Goal: Check status: Check status

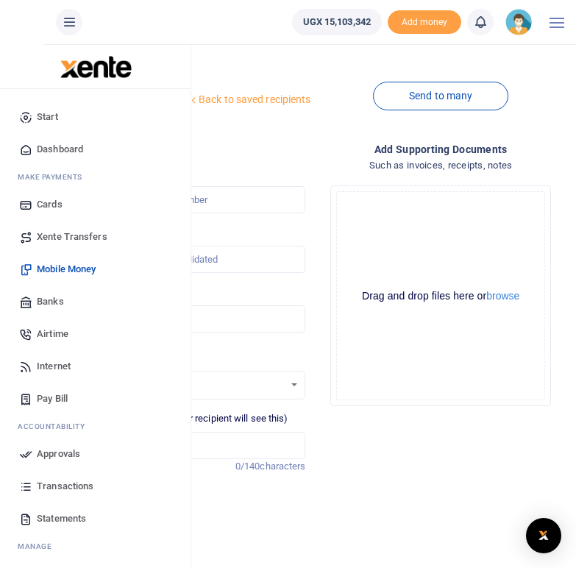
click at [57, 486] on span "Transactions" at bounding box center [65, 486] width 57 height 15
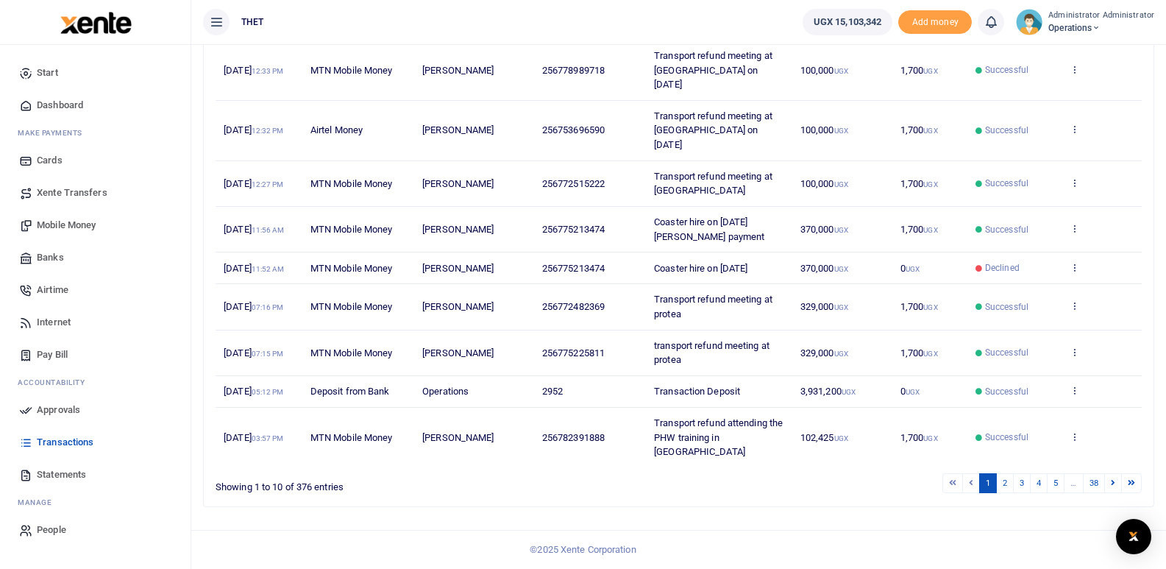
scroll to position [395, 0]
click at [586, 482] on link "38" at bounding box center [1094, 483] width 22 height 20
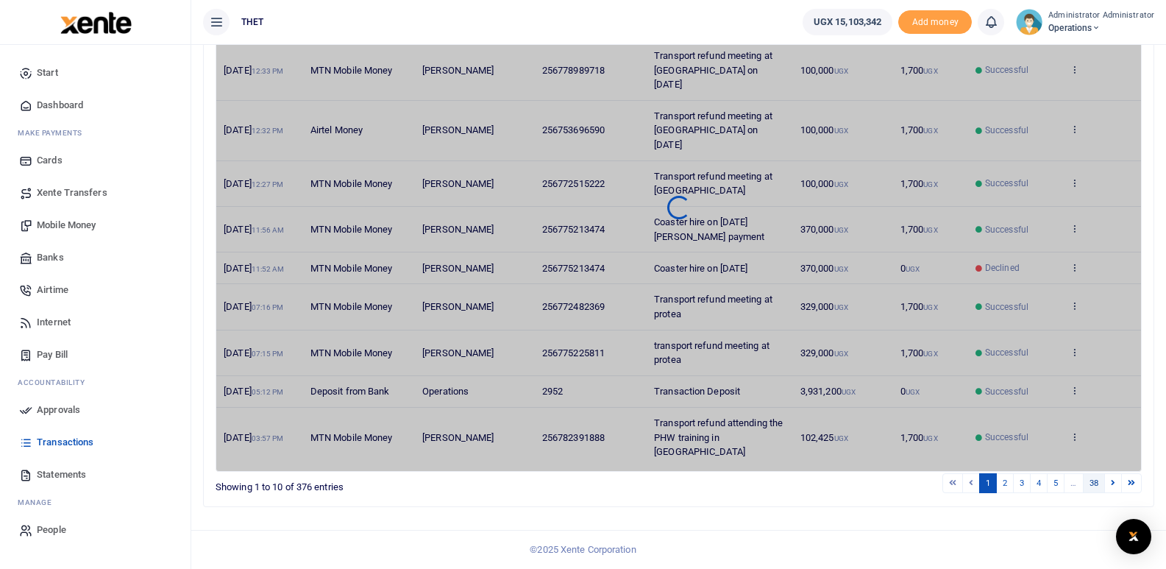
scroll to position [197, 0]
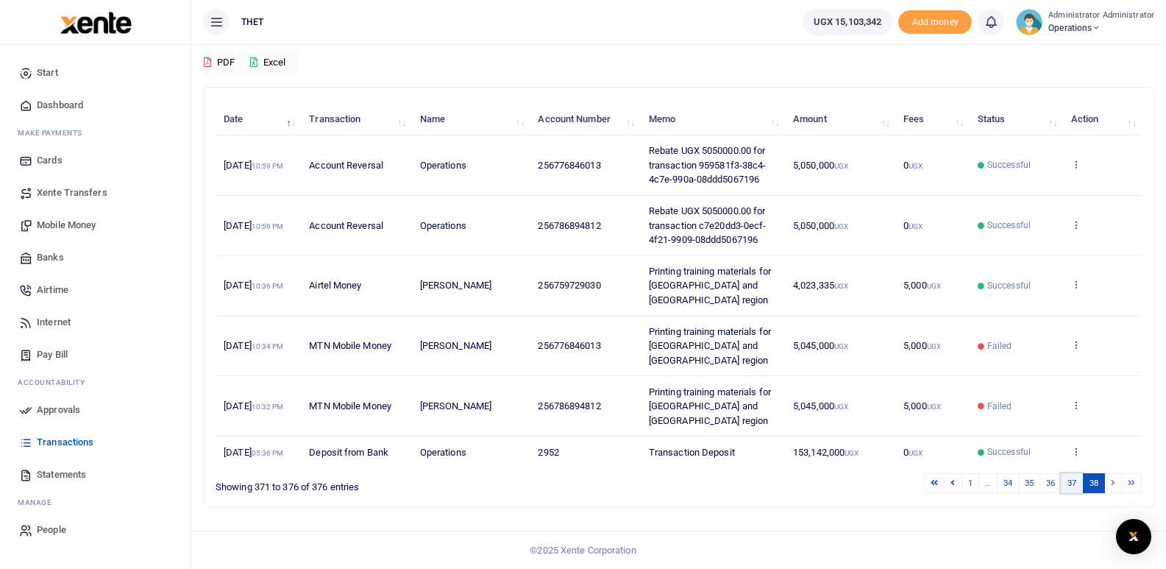
click at [586, 481] on link "37" at bounding box center [1072, 483] width 22 height 20
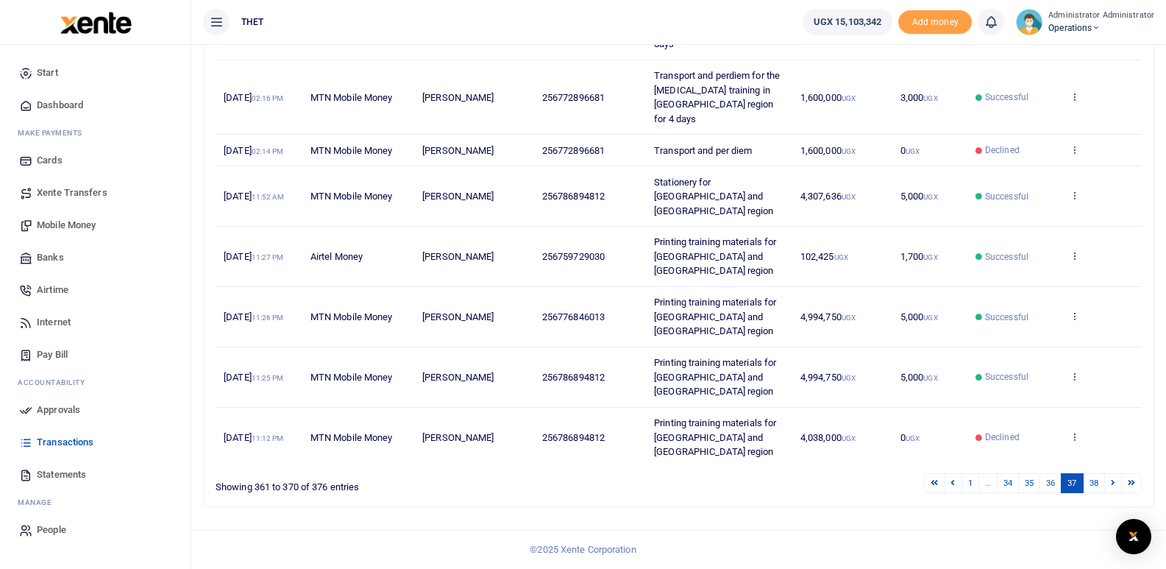
scroll to position [525, 0]
click at [586, 493] on link "36" at bounding box center [1051, 483] width 22 height 20
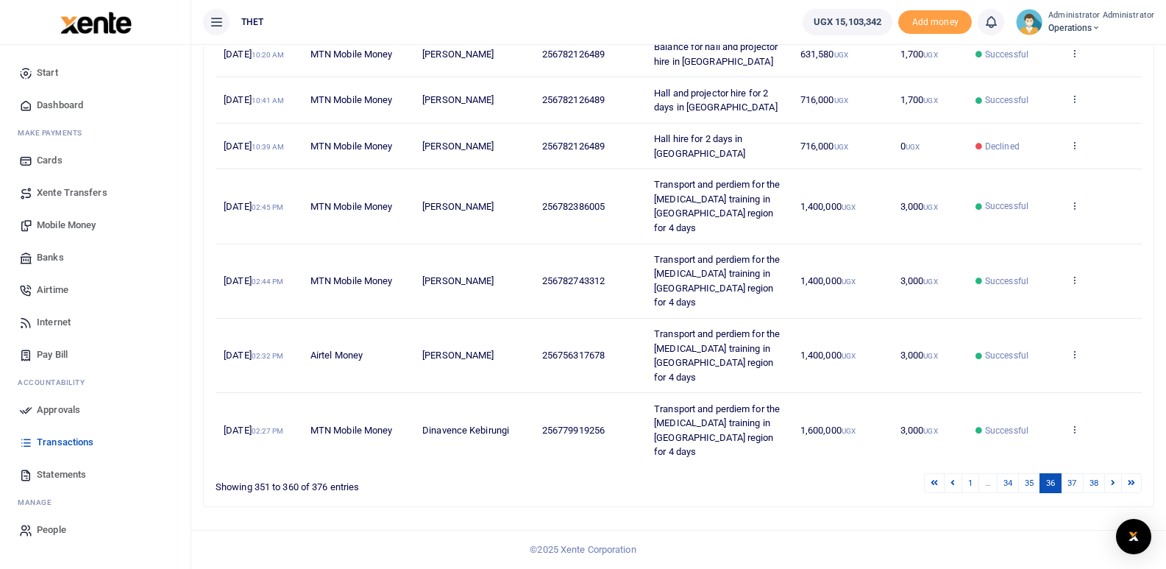
scroll to position [625, 0]
click at [586, 481] on link "35" at bounding box center [1029, 483] width 22 height 20
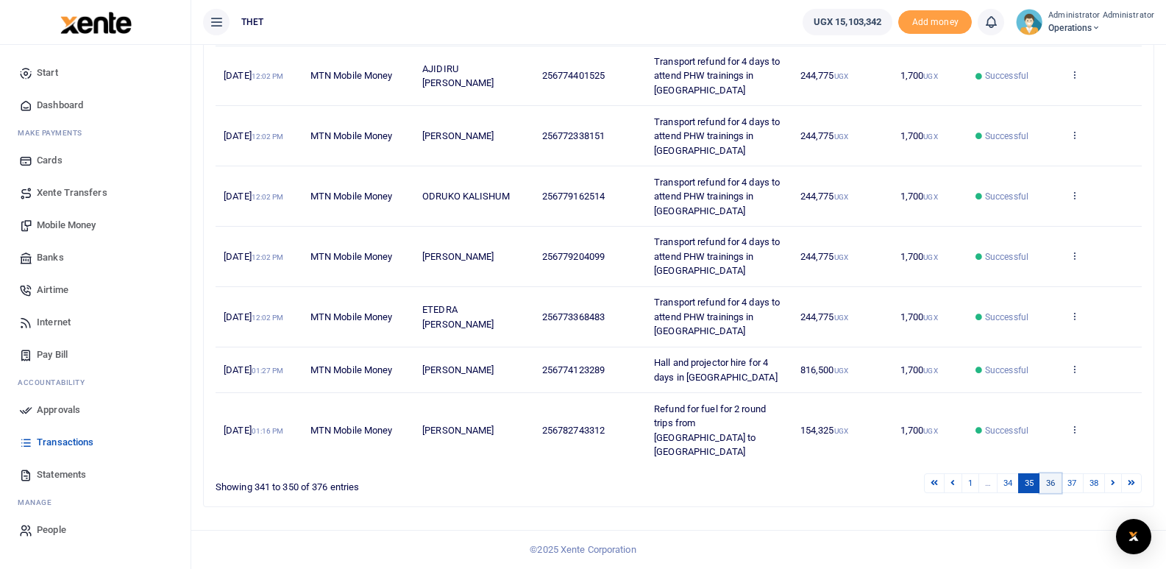
click at [586, 493] on link "36" at bounding box center [1051, 483] width 22 height 20
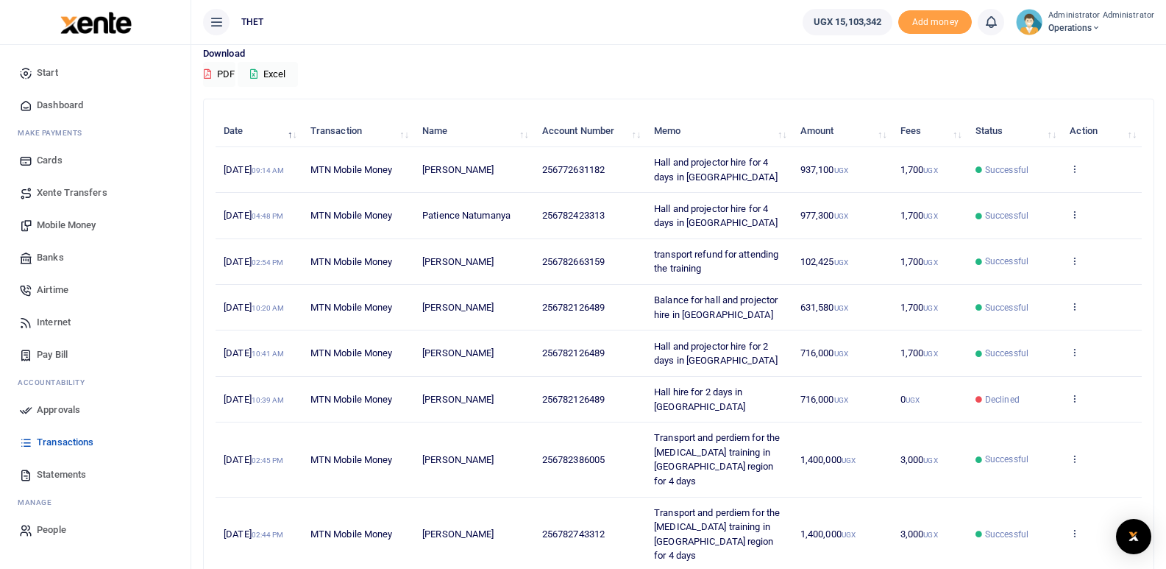
scroll to position [123, 0]
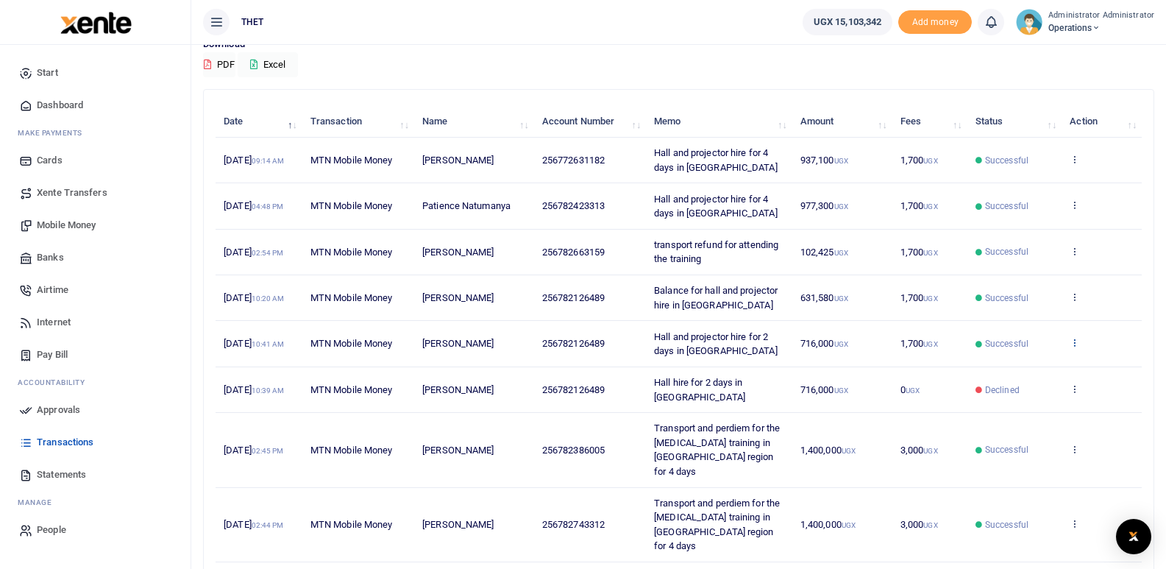
click at [586, 347] on icon at bounding box center [1075, 342] width 10 height 10
click at [586, 482] on link "View details" at bounding box center [1010, 482] width 116 height 21
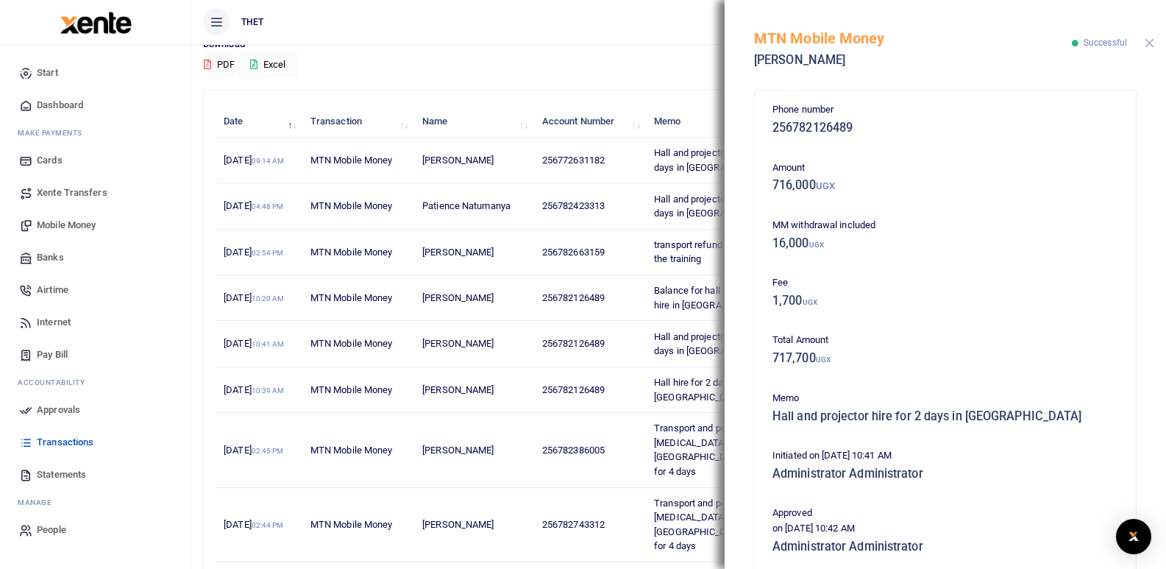
click at [586, 43] on button "Close" at bounding box center [1150, 43] width 10 height 10
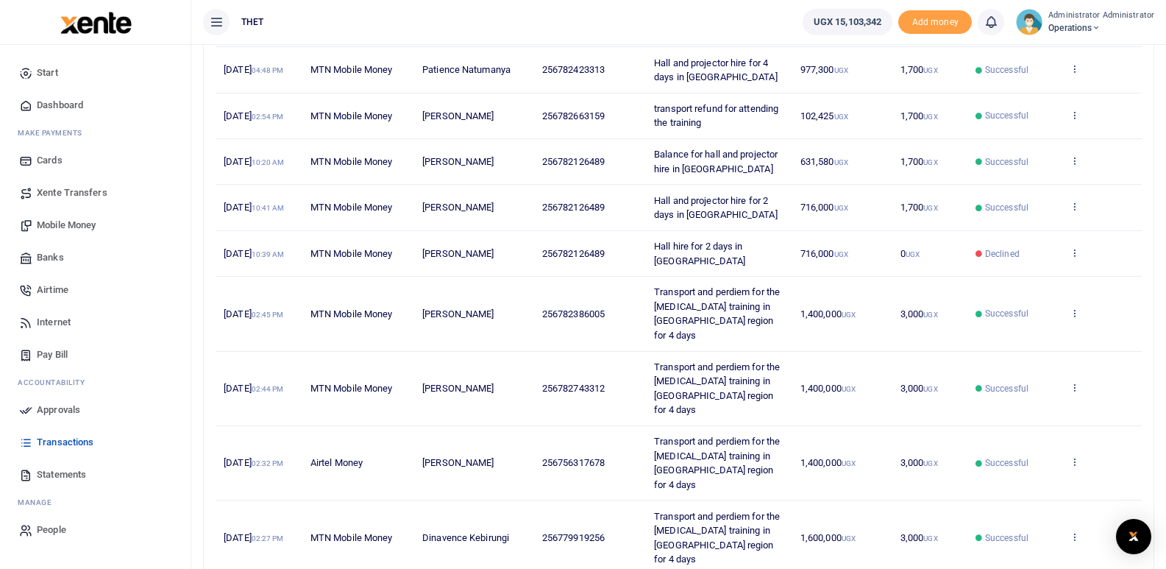
scroll to position [262, 0]
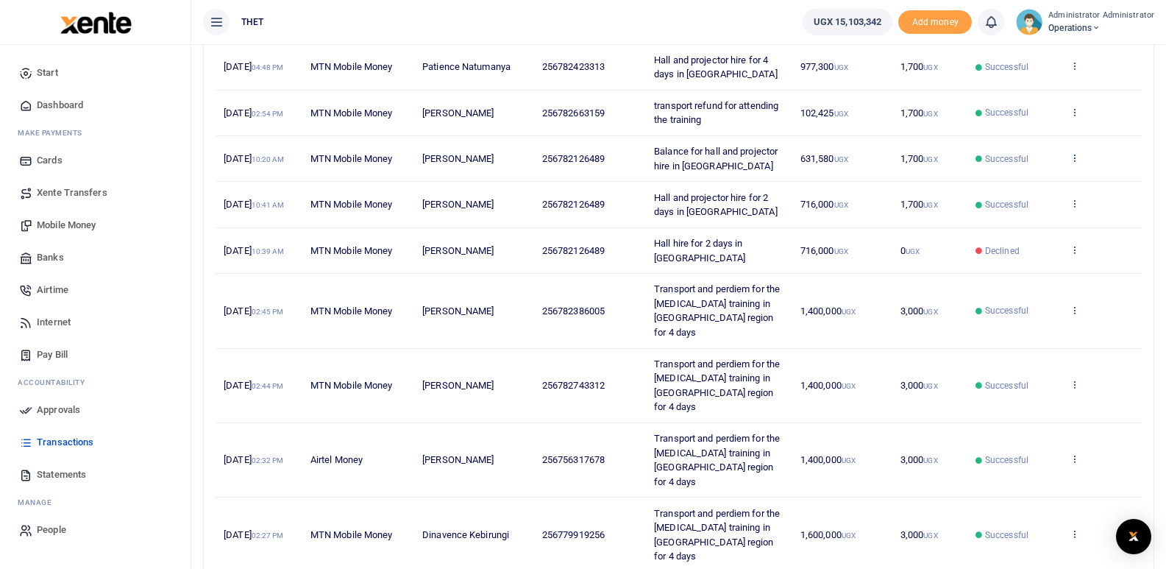
click at [586, 163] on icon at bounding box center [1075, 157] width 10 height 10
click at [586, 267] on link "View details" at bounding box center [1010, 268] width 116 height 21
